Goal: Use online tool/utility

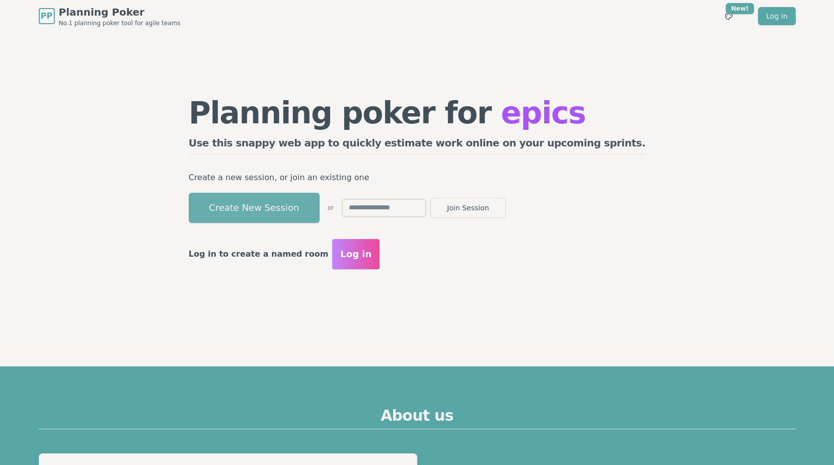
click at [320, 209] on button "Create New Session" at bounding box center [254, 208] width 131 height 30
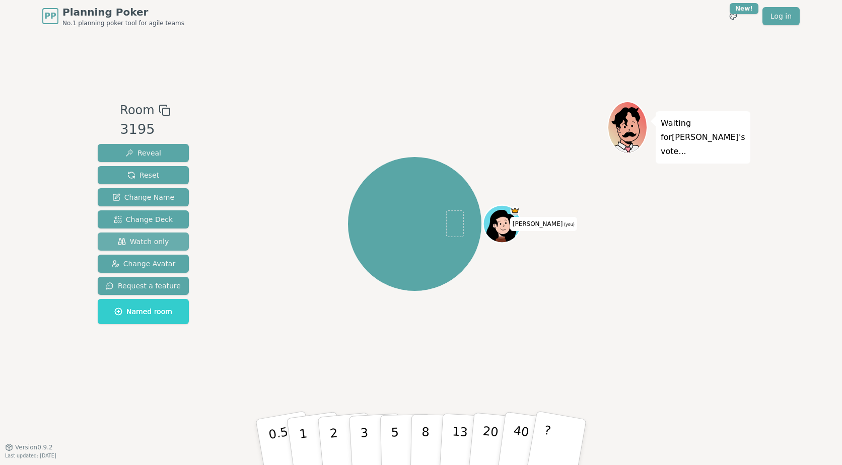
click at [151, 242] on span "Watch only" at bounding box center [143, 242] width 51 height 10
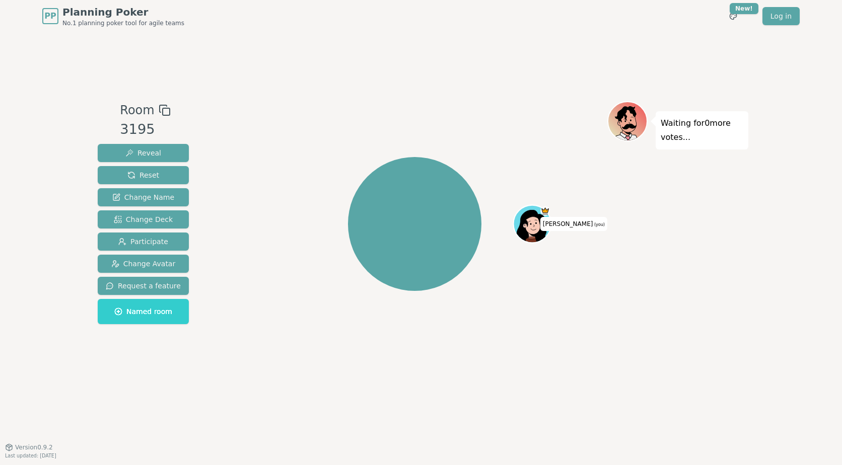
click at [773, 75] on div "PP Planning Poker No.1 planning poker tool for agile teams Toggle theme New! Lo…" at bounding box center [421, 232] width 842 height 465
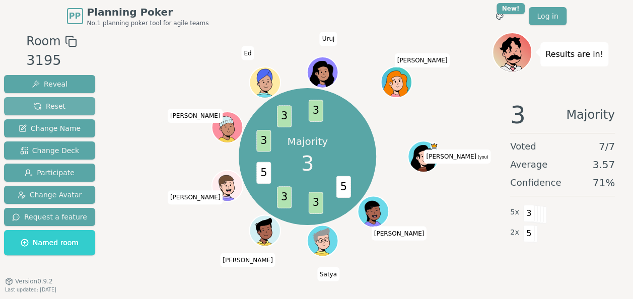
click at [45, 105] on span "Reset" at bounding box center [50, 106] width 32 height 10
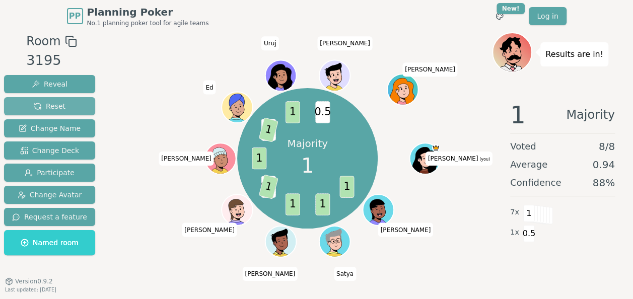
click at [55, 108] on span "Reset" at bounding box center [50, 106] width 32 height 10
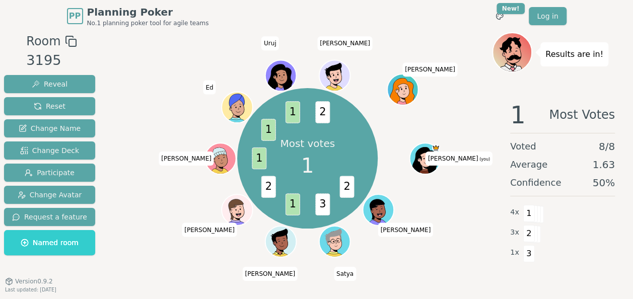
click at [405, 19] on div "PP Planning Poker No.1 planning poker tool for agile teams Toggle theme New! Lo…" at bounding box center [317, 16] width 500 height 32
click at [399, 21] on div "PP Planning Poker No.1 planning poker tool for agile teams Toggle theme New! Lo…" at bounding box center [317, 16] width 500 height 32
click at [447, 226] on div "Most votes 1 2 3 1 2 1 1 1 2 [PERSON_NAME] (you) [PERSON_NAME] [PERSON_NAME] C …" at bounding box center [307, 158] width 369 height 216
click at [43, 107] on span "Reset" at bounding box center [50, 106] width 32 height 10
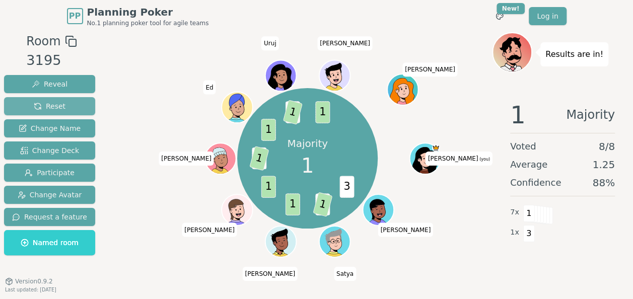
click at [66, 108] on button "Reset" at bounding box center [49, 106] width 91 height 18
